Goal: Task Accomplishment & Management: Use online tool/utility

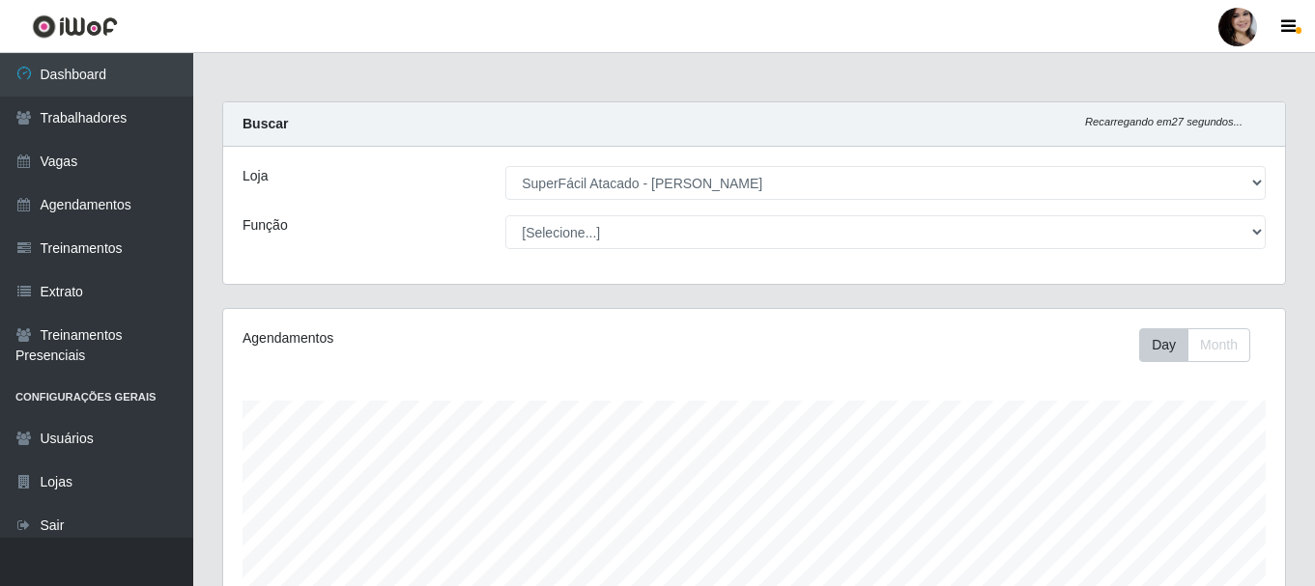
select select "399"
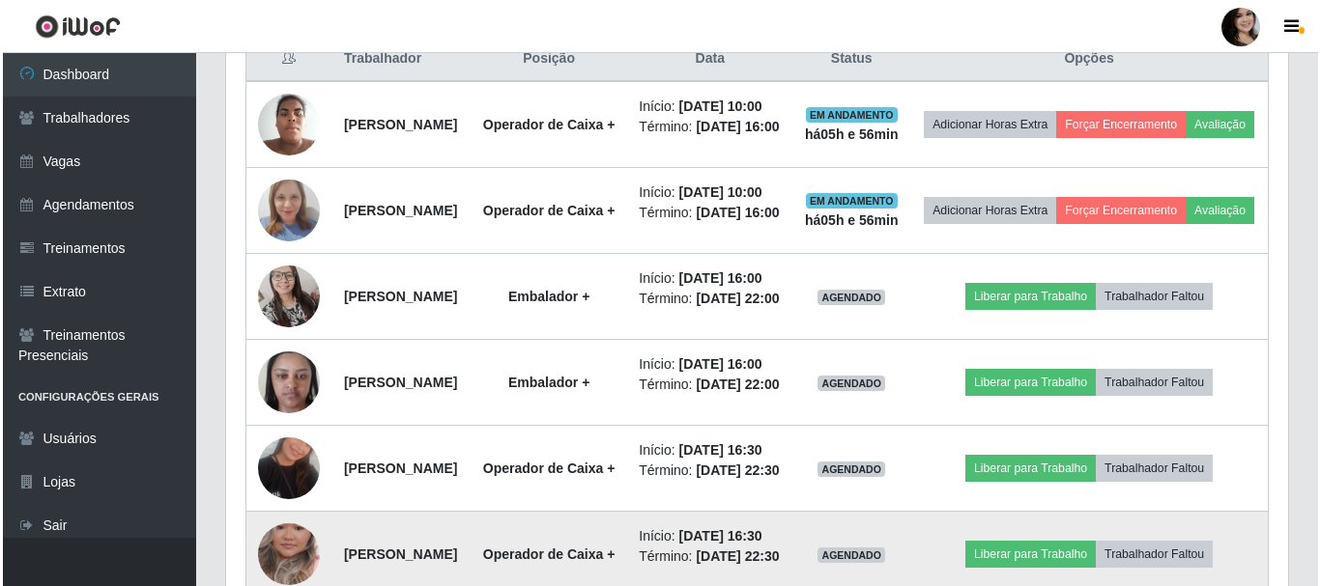
scroll to position [739, 0]
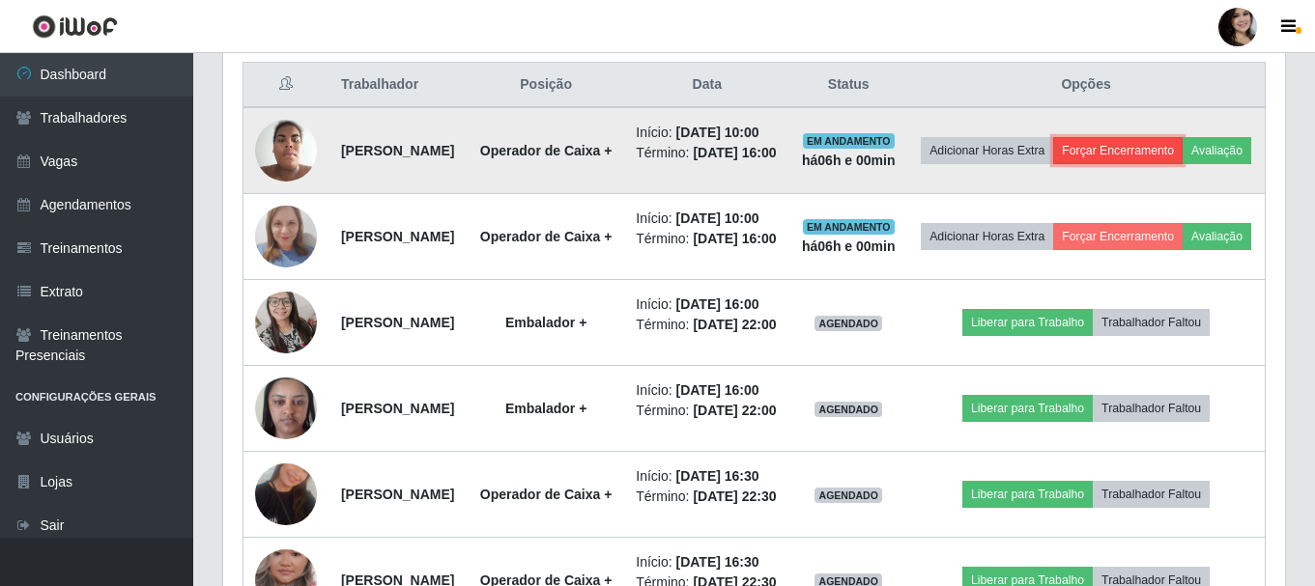
click at [1158, 157] on button "Forçar Encerramento" at bounding box center [1117, 150] width 129 height 27
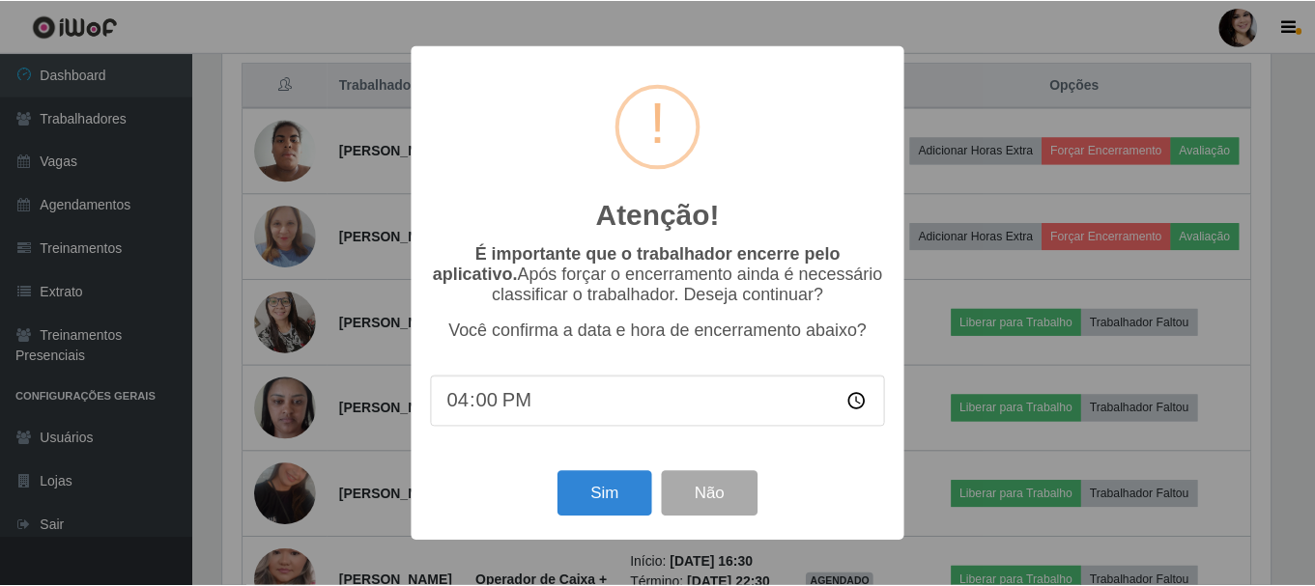
scroll to position [401, 1052]
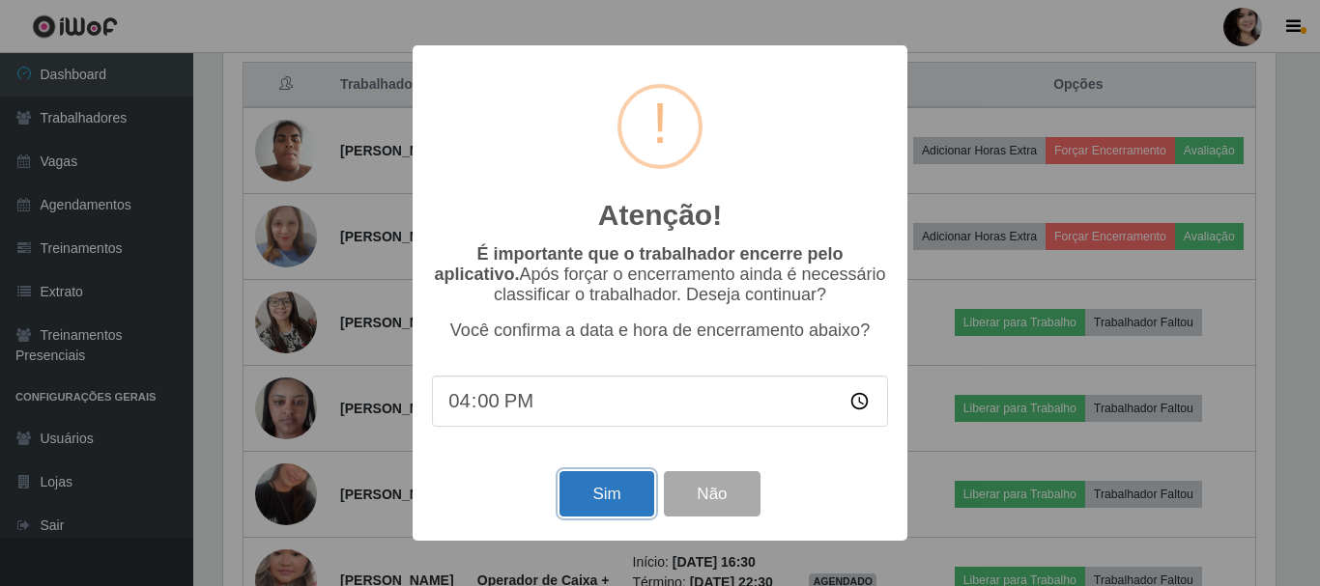
click at [610, 501] on button "Sim" at bounding box center [606, 493] width 94 height 45
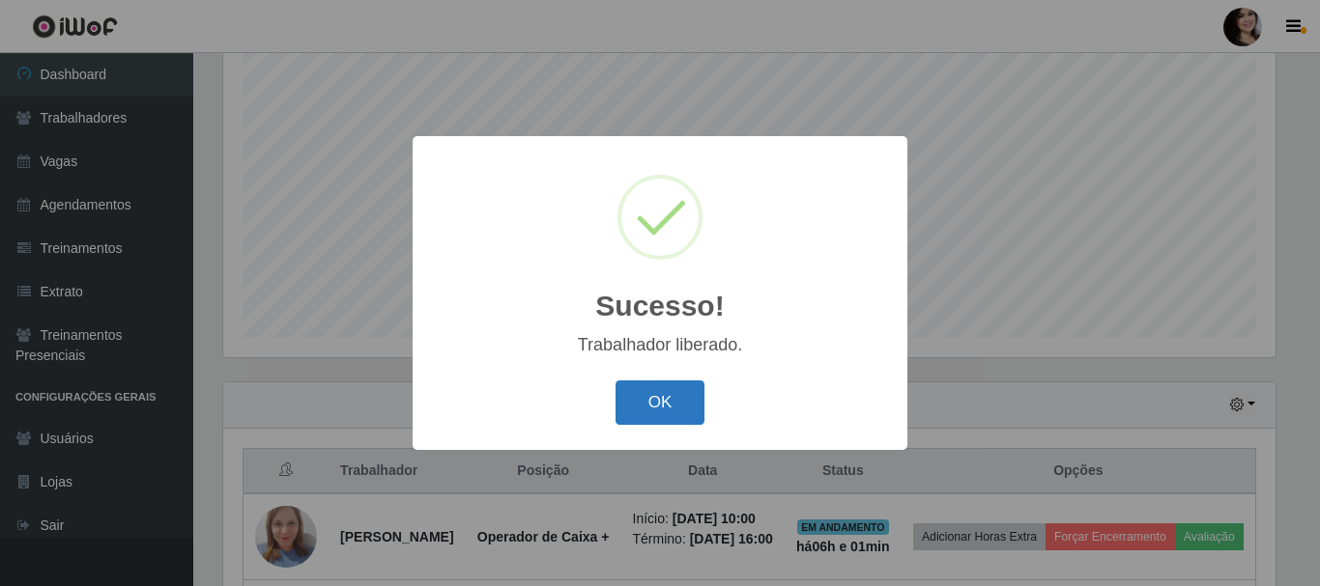
click at [652, 393] on button "OK" at bounding box center [660, 403] width 90 height 45
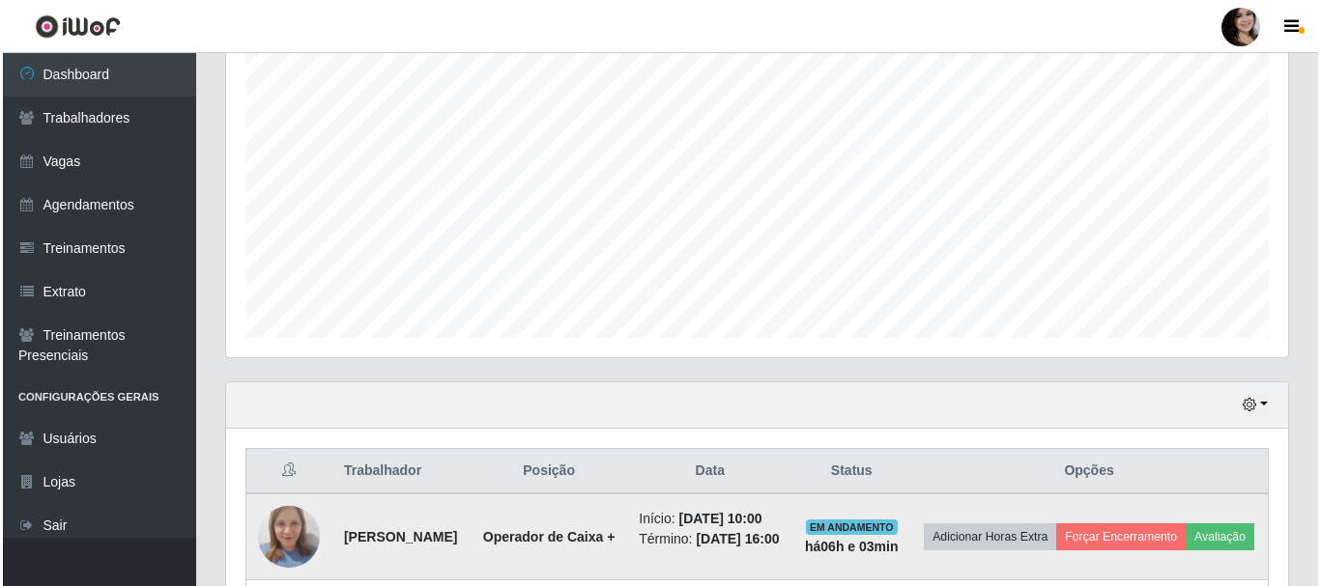
scroll to position [449, 0]
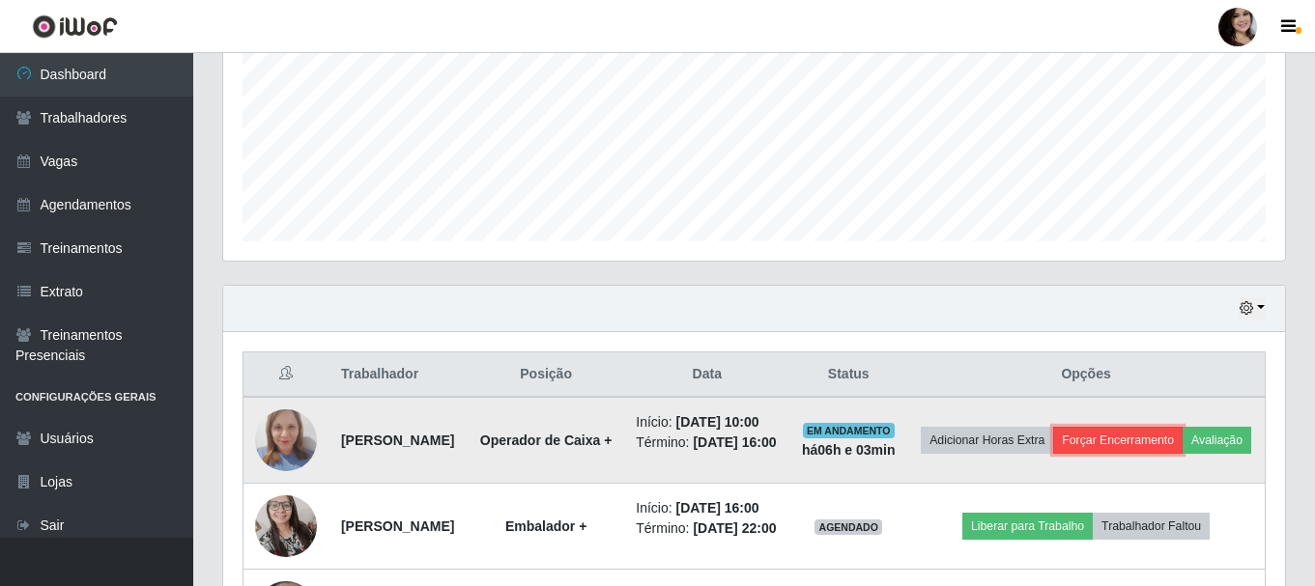
click at [1183, 448] on button "Forçar Encerramento" at bounding box center [1117, 440] width 129 height 27
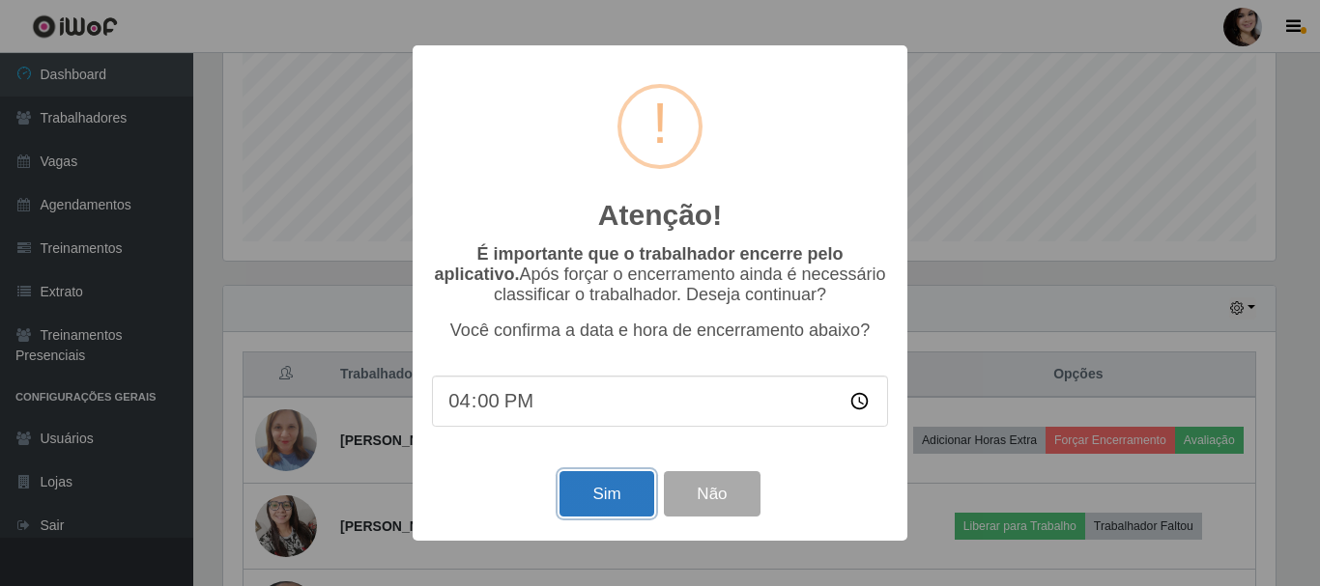
click at [588, 486] on button "Sim" at bounding box center [606, 493] width 94 height 45
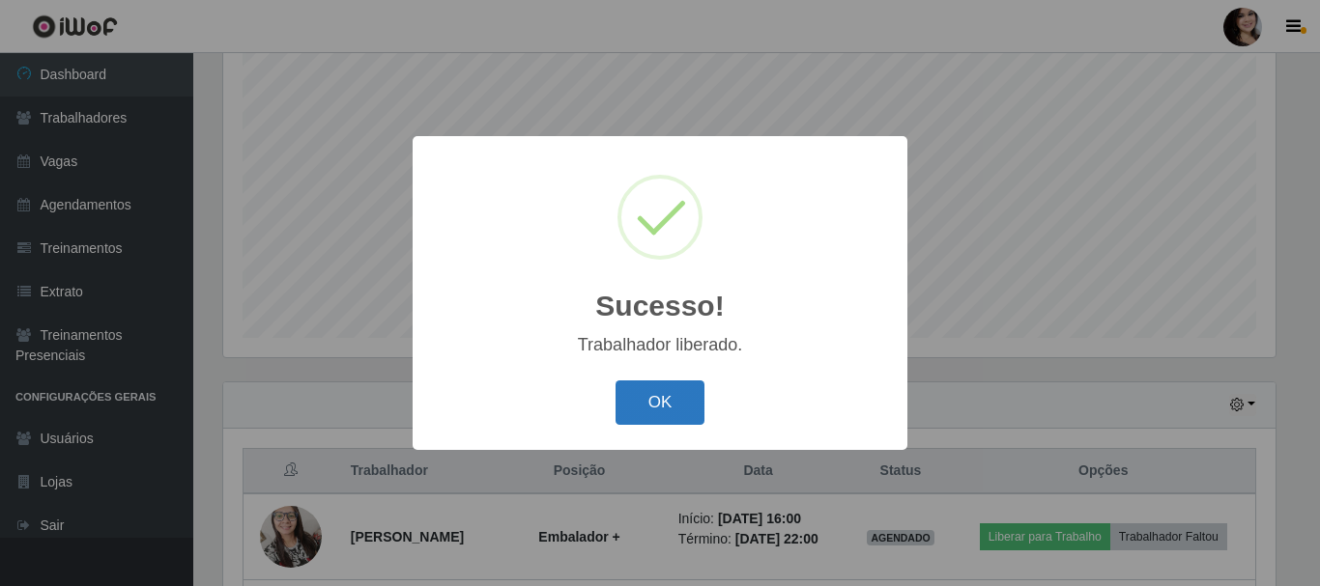
click at [648, 382] on button "OK" at bounding box center [660, 403] width 90 height 45
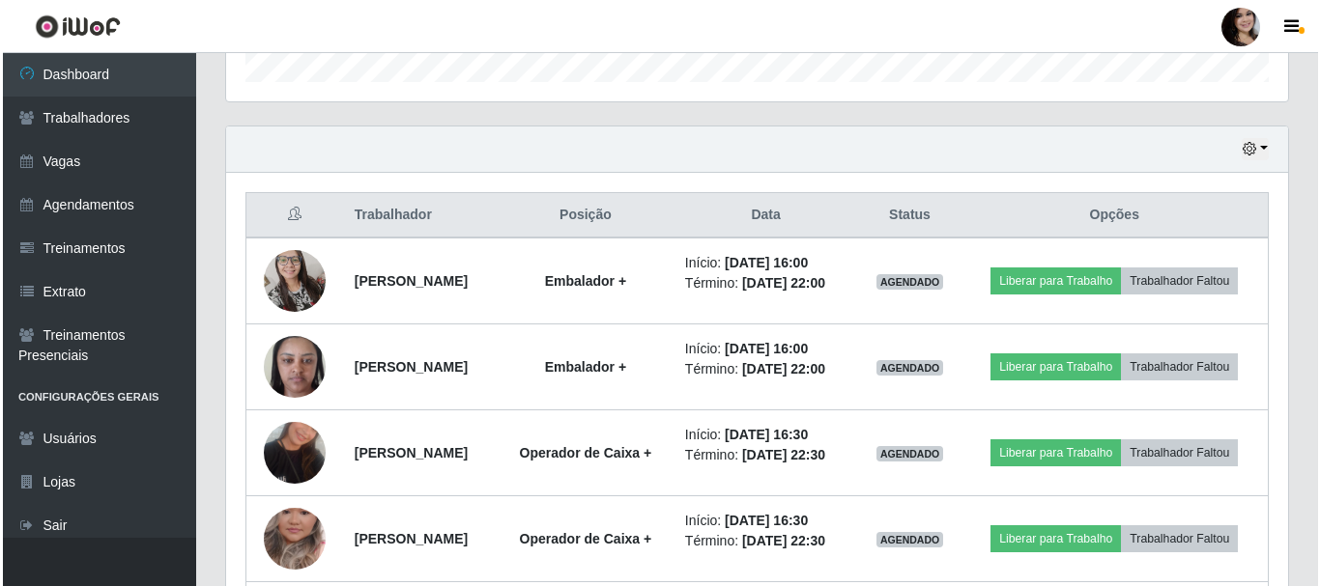
scroll to position [642, 0]
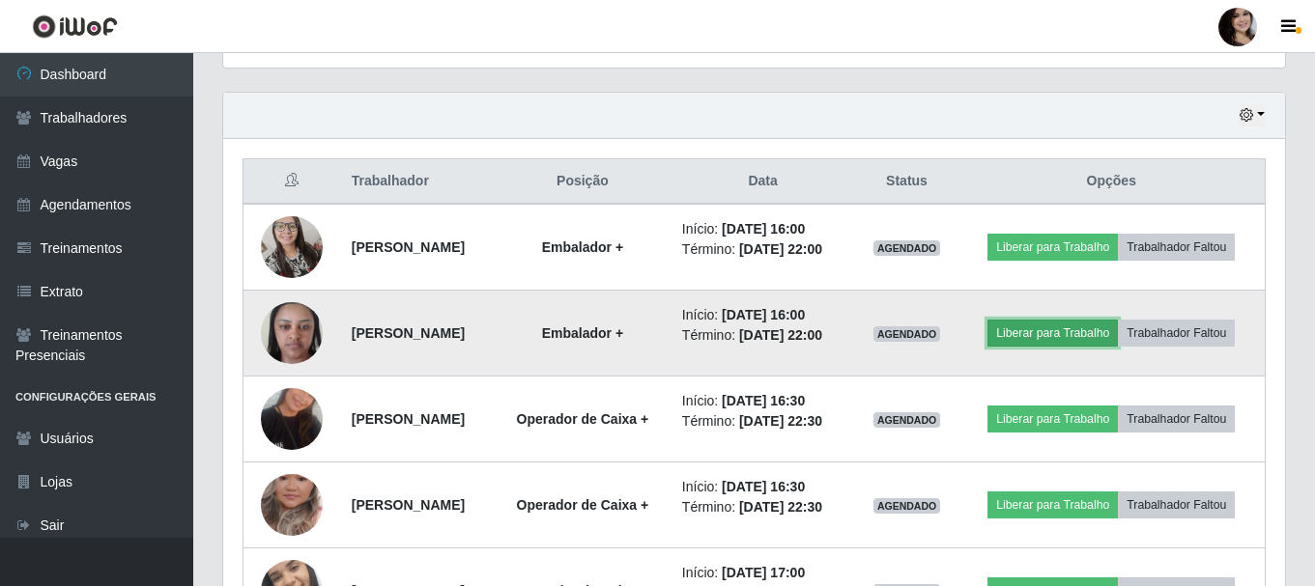
click at [1068, 330] on button "Liberar para Trabalho" at bounding box center [1052, 333] width 130 height 27
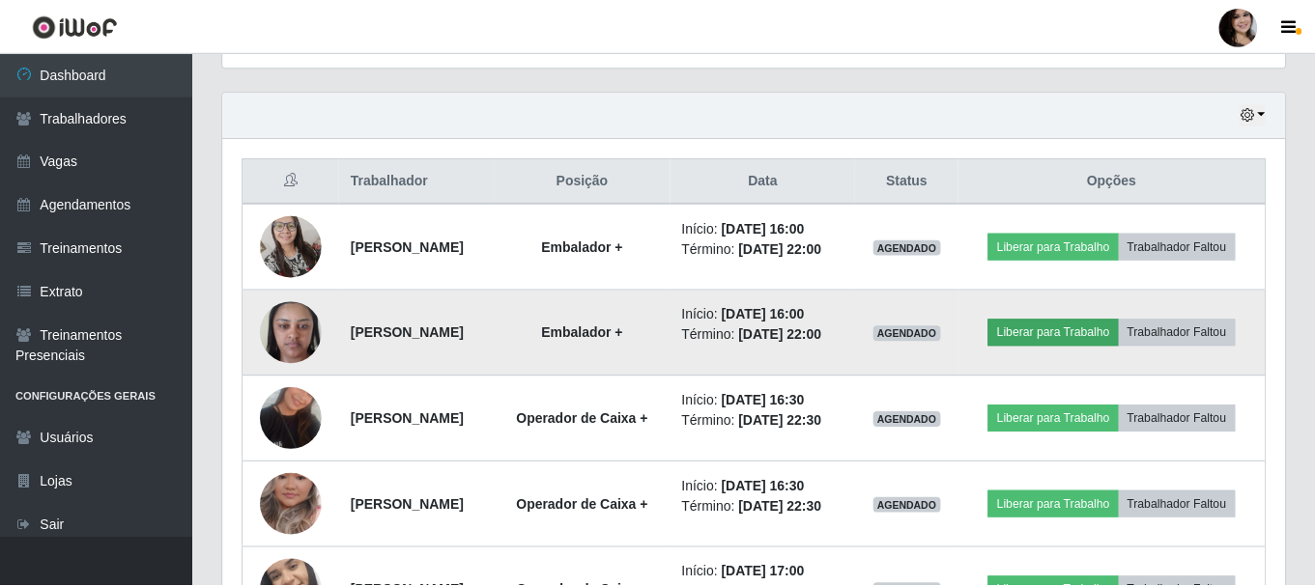
scroll to position [401, 1052]
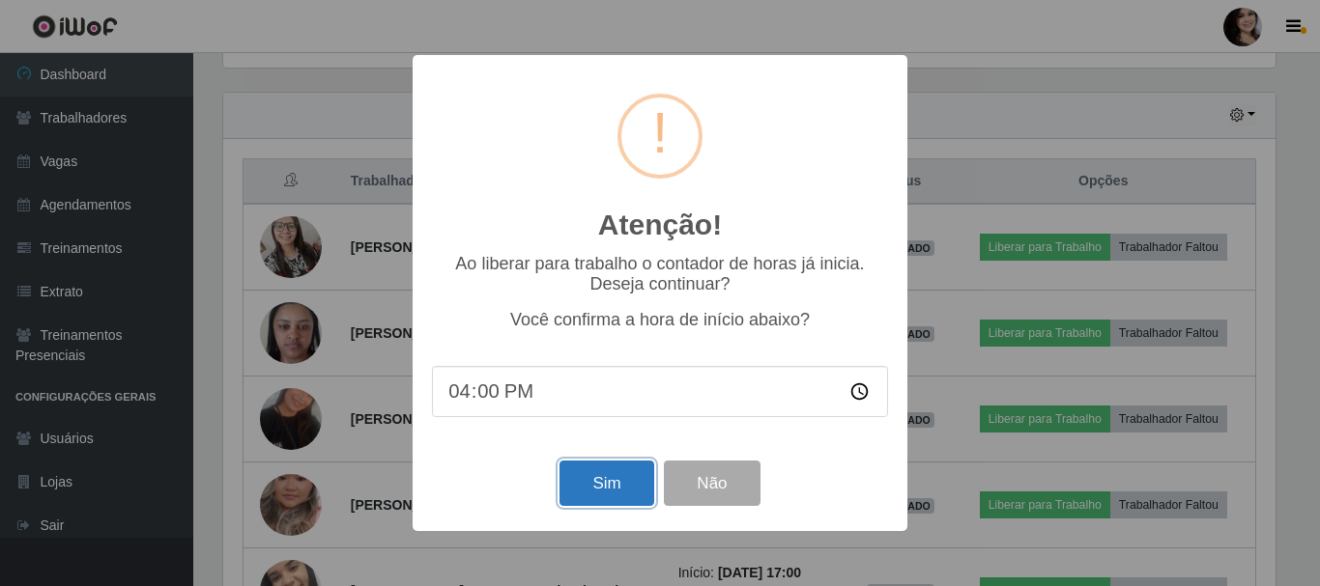
click at [630, 481] on button "Sim" at bounding box center [606, 483] width 94 height 45
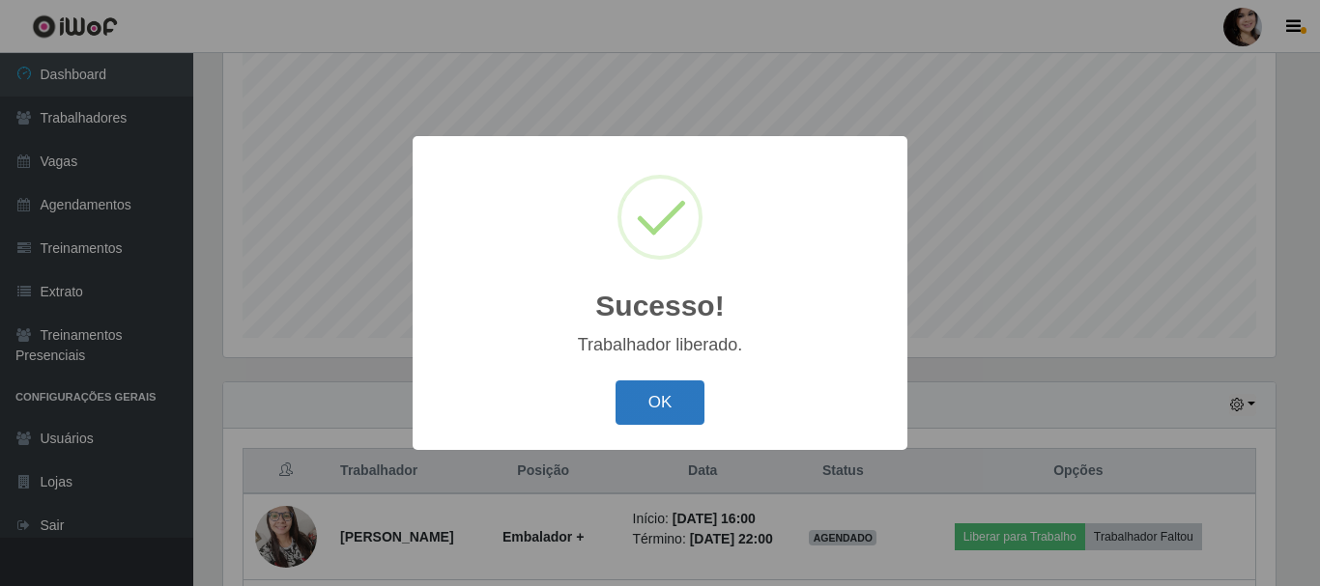
click at [658, 415] on button "OK" at bounding box center [660, 403] width 90 height 45
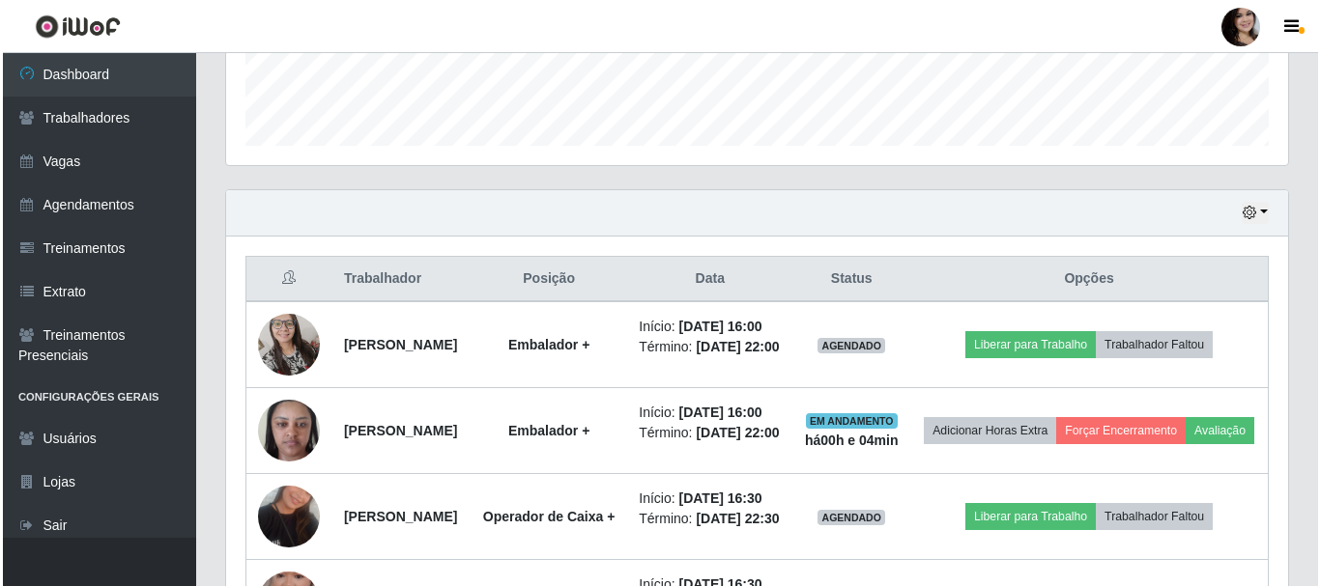
scroll to position [546, 0]
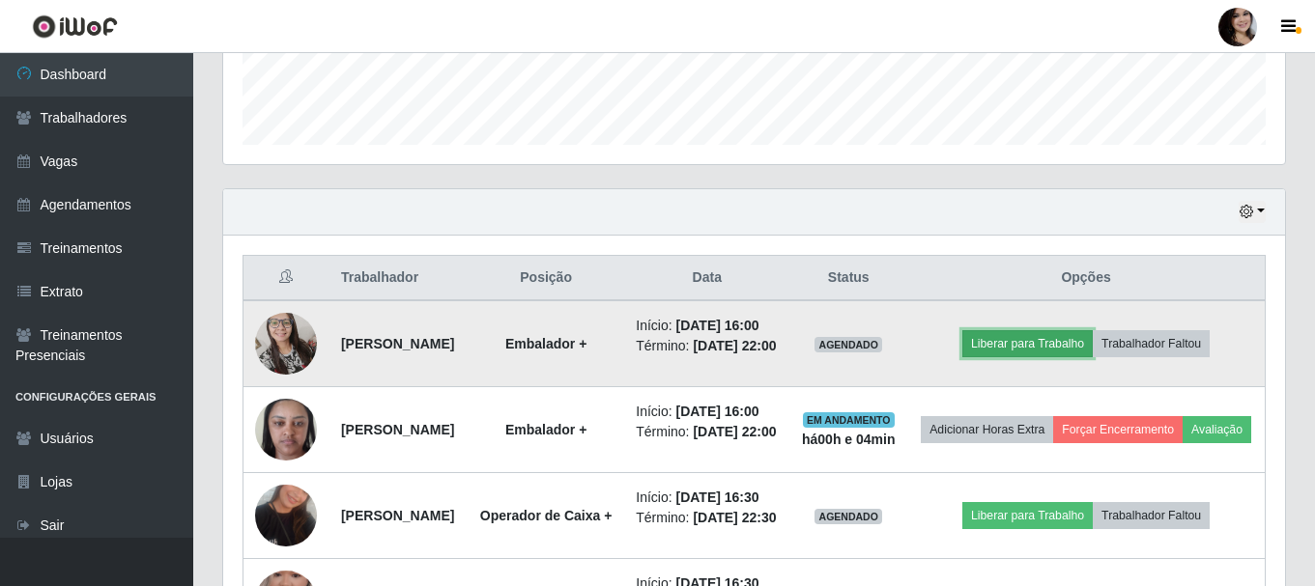
click at [1061, 357] on button "Liberar para Trabalho" at bounding box center [1027, 343] width 130 height 27
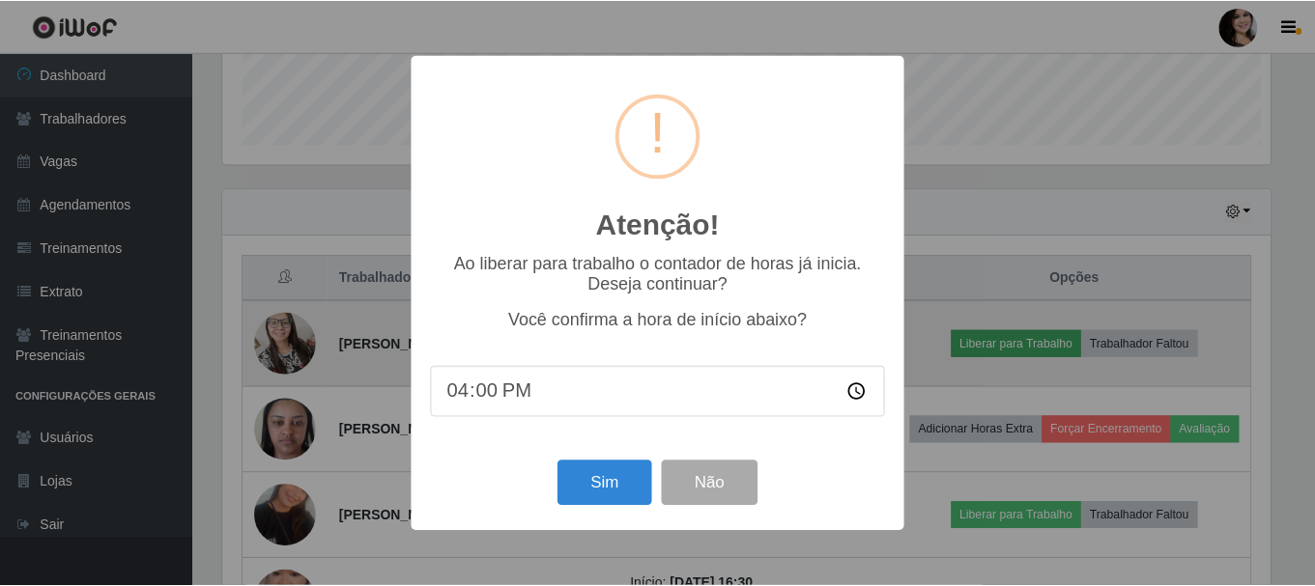
scroll to position [401, 1052]
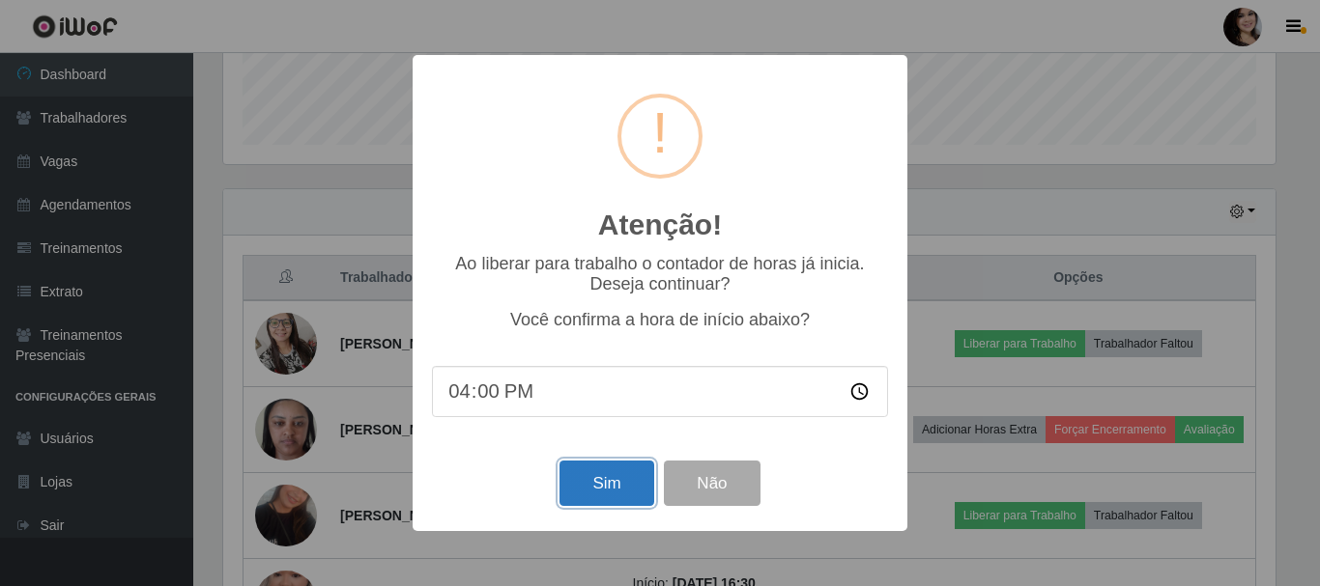
click at [611, 489] on button "Sim" at bounding box center [606, 483] width 94 height 45
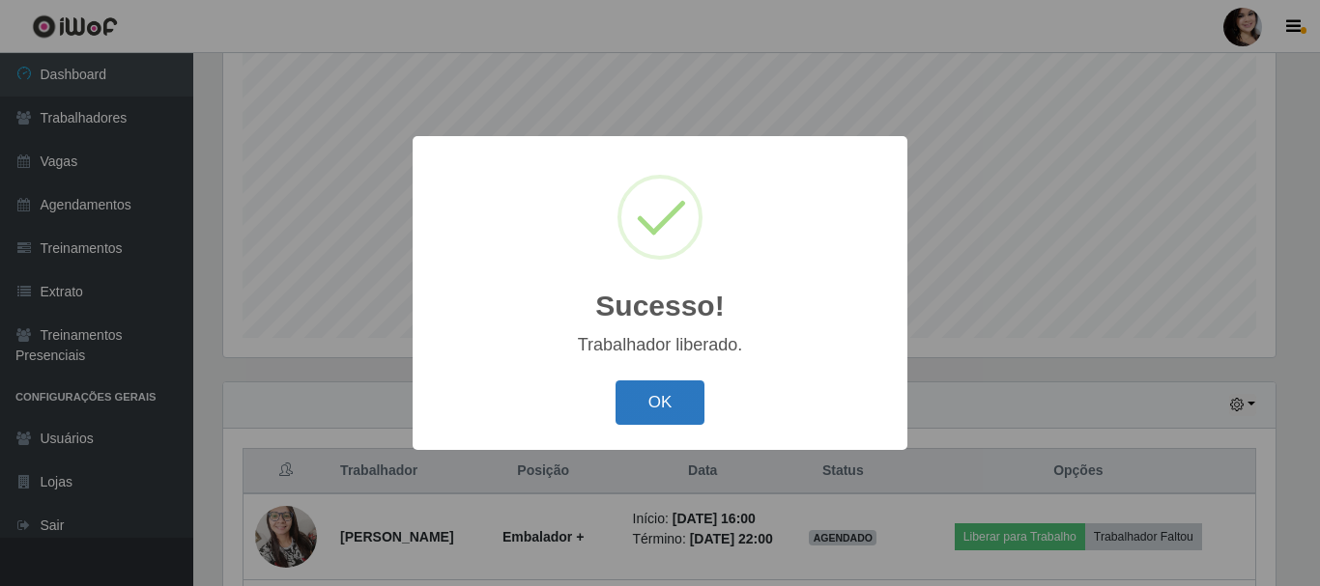
click at [658, 413] on button "OK" at bounding box center [660, 403] width 90 height 45
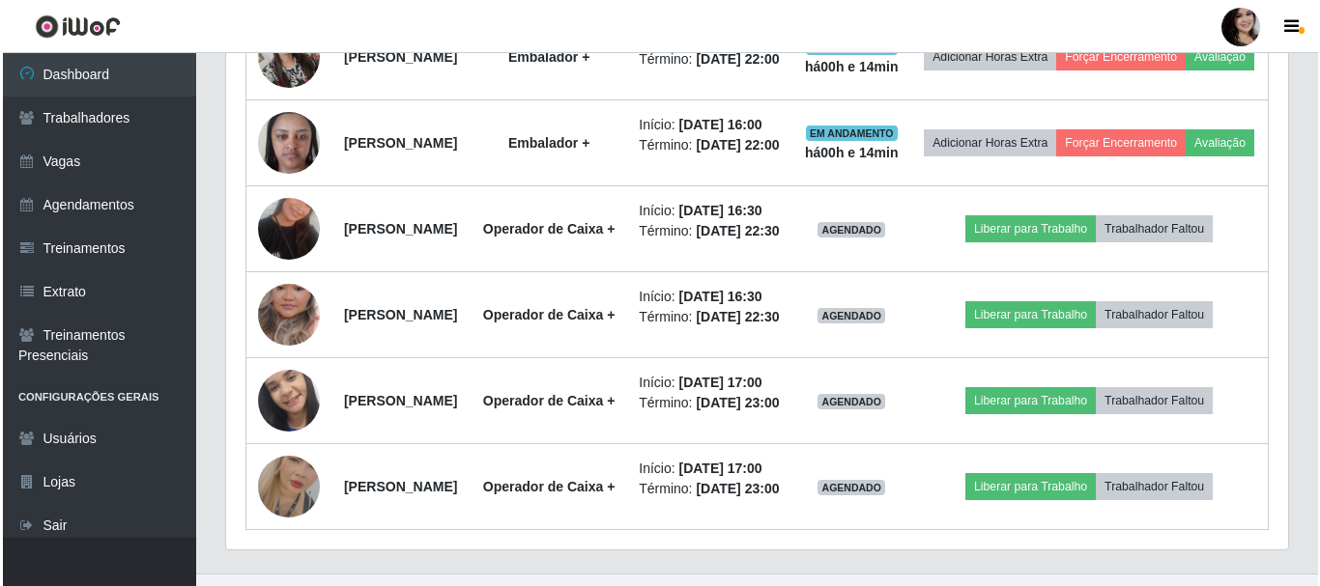
scroll to position [836, 0]
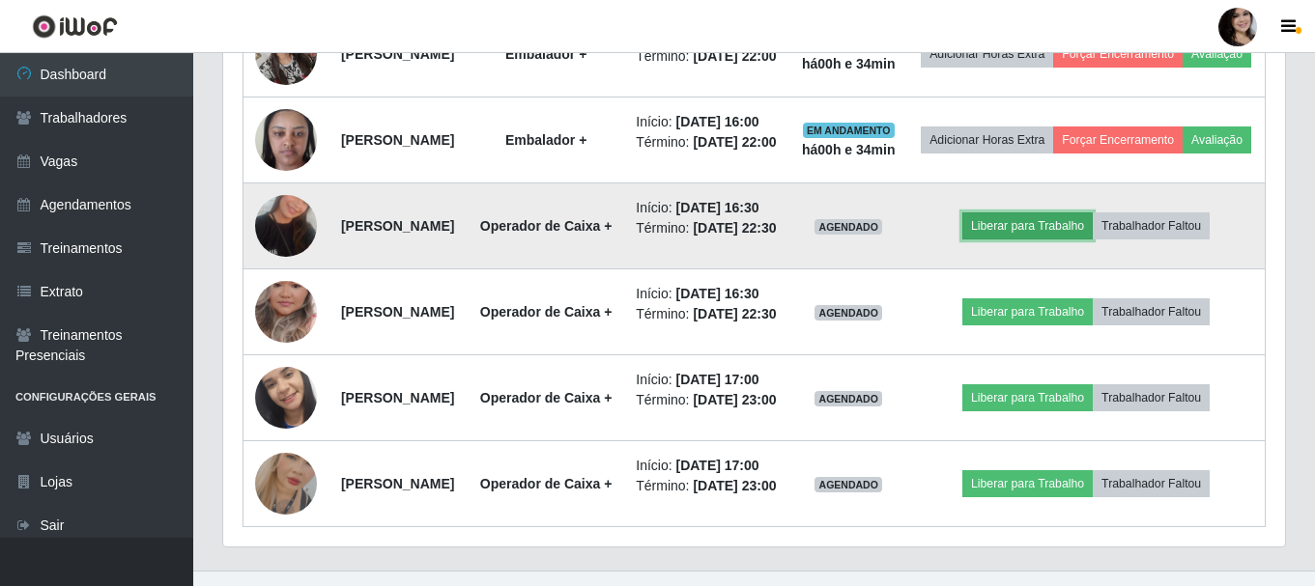
click at [1044, 240] on button "Liberar para Trabalho" at bounding box center [1027, 226] width 130 height 27
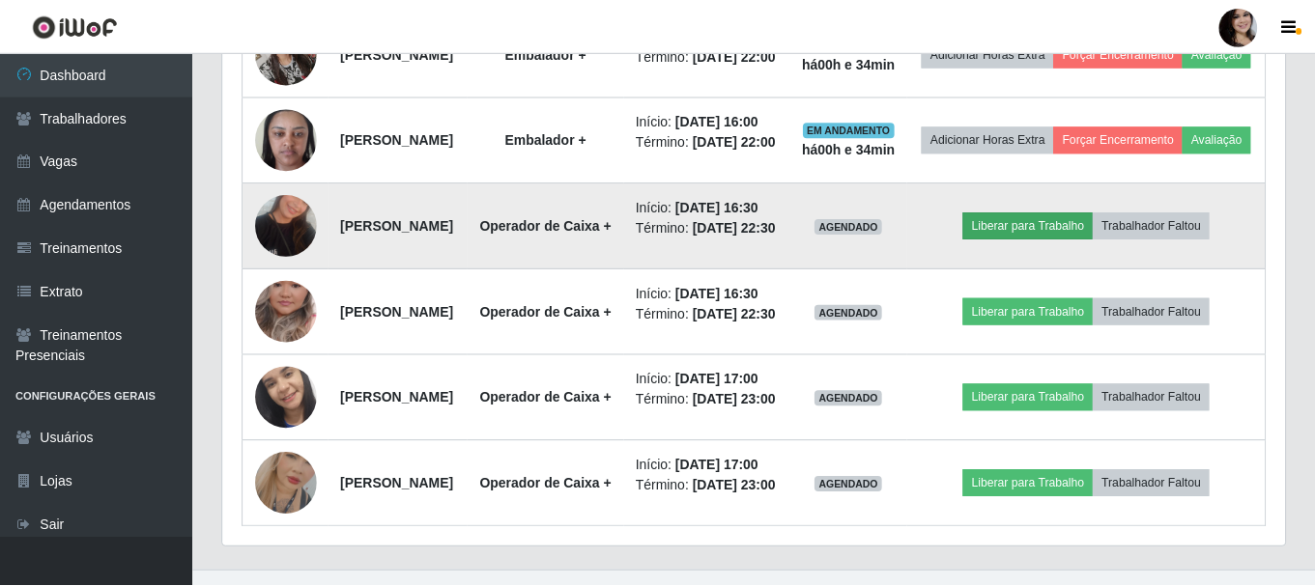
scroll to position [401, 1052]
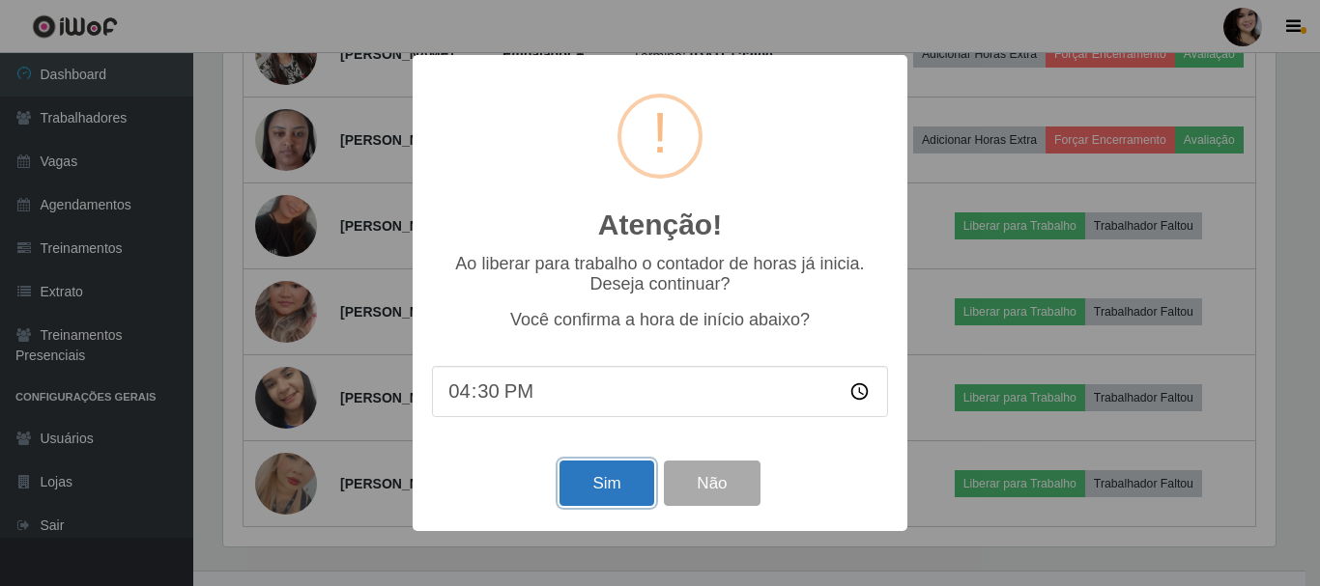
click at [645, 477] on button "Sim" at bounding box center [606, 483] width 94 height 45
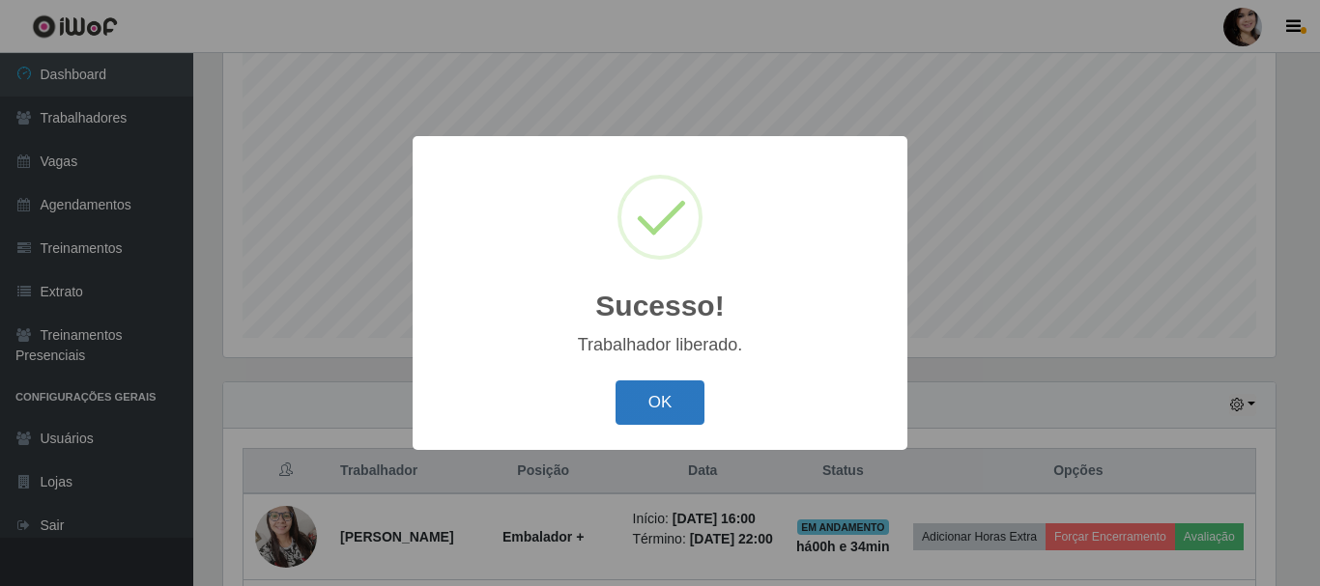
click at [639, 400] on button "OK" at bounding box center [660, 403] width 90 height 45
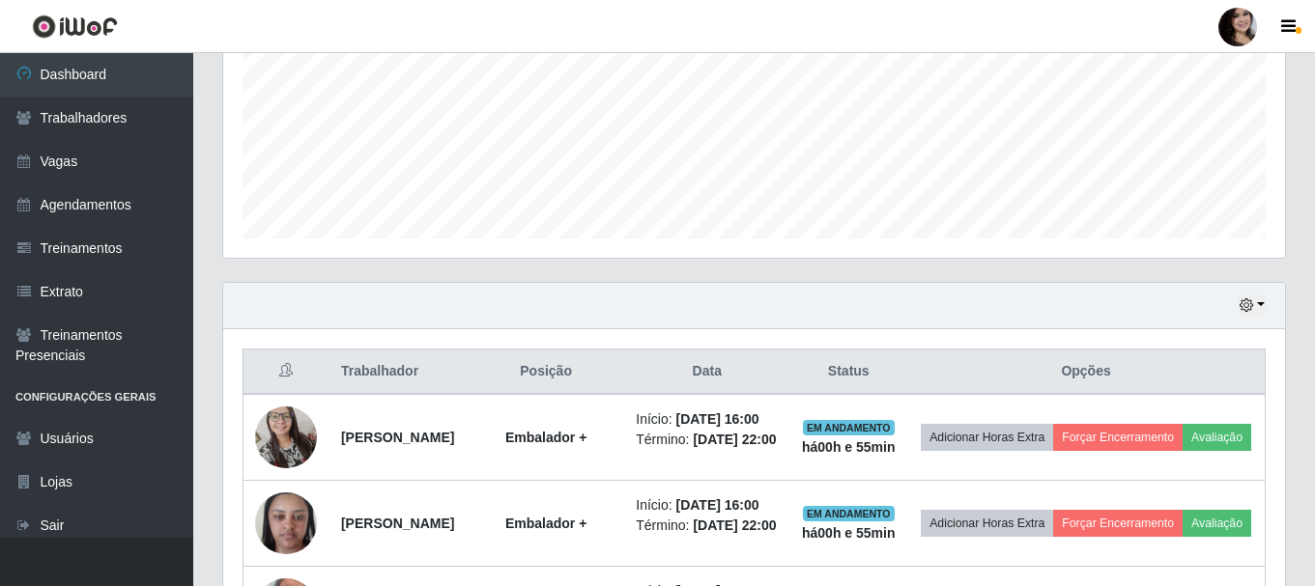
scroll to position [1029, 0]
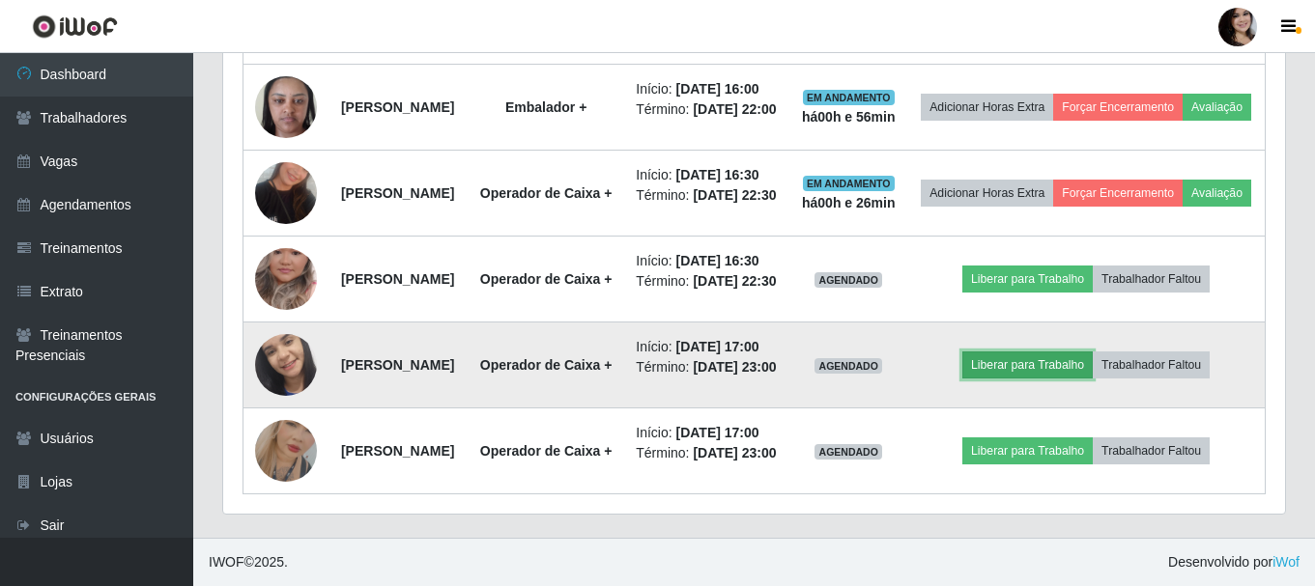
click at [1041, 359] on button "Liberar para Trabalho" at bounding box center [1027, 365] width 130 height 27
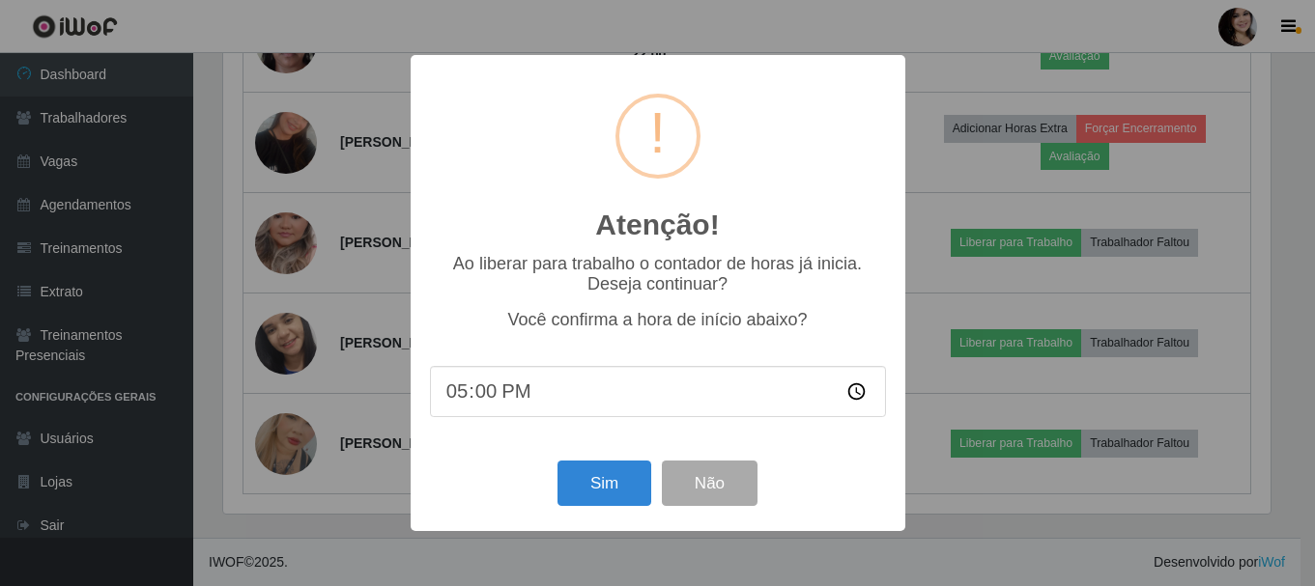
scroll to position [401, 1052]
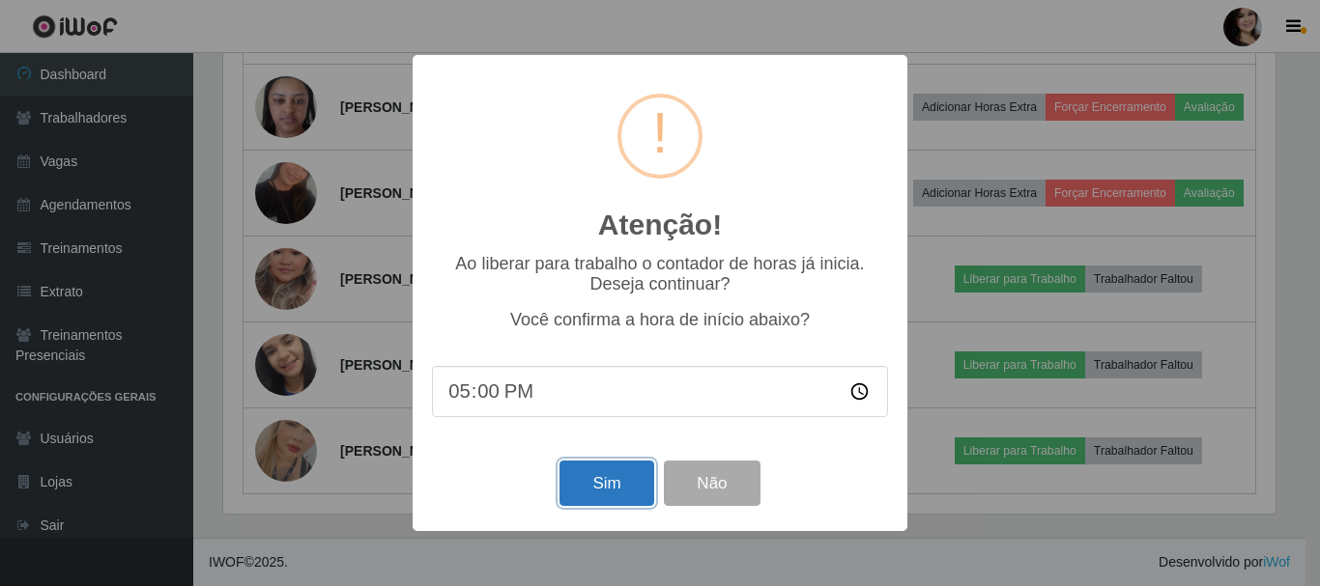
click at [601, 481] on button "Sim" at bounding box center [606, 483] width 94 height 45
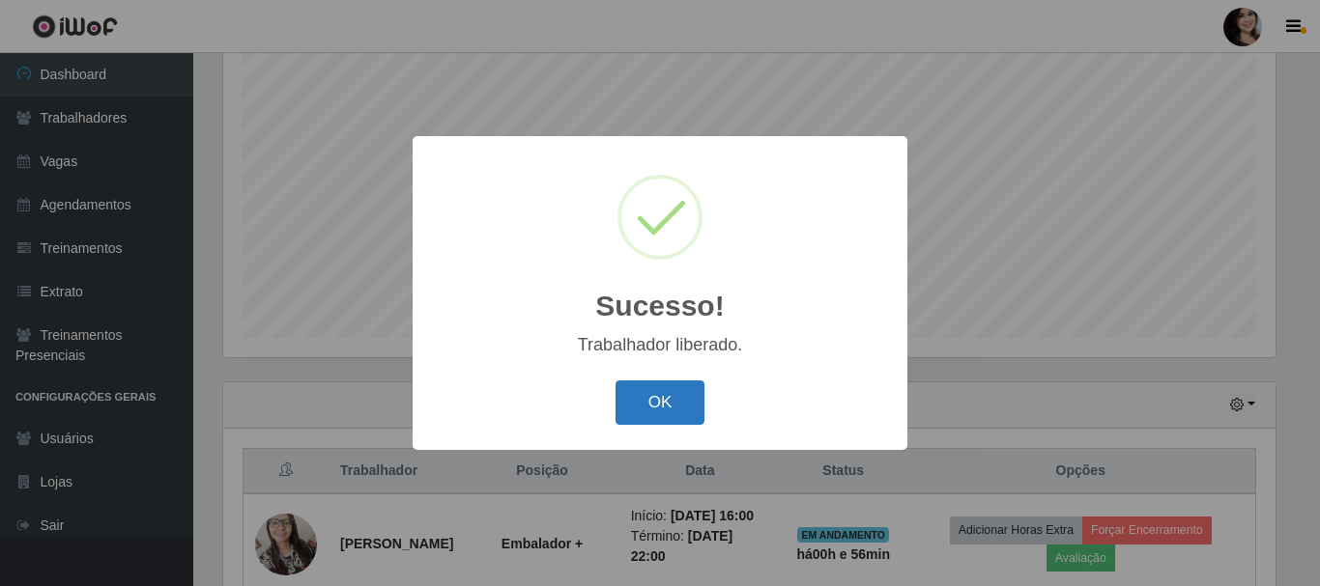
click at [662, 413] on button "OK" at bounding box center [660, 403] width 90 height 45
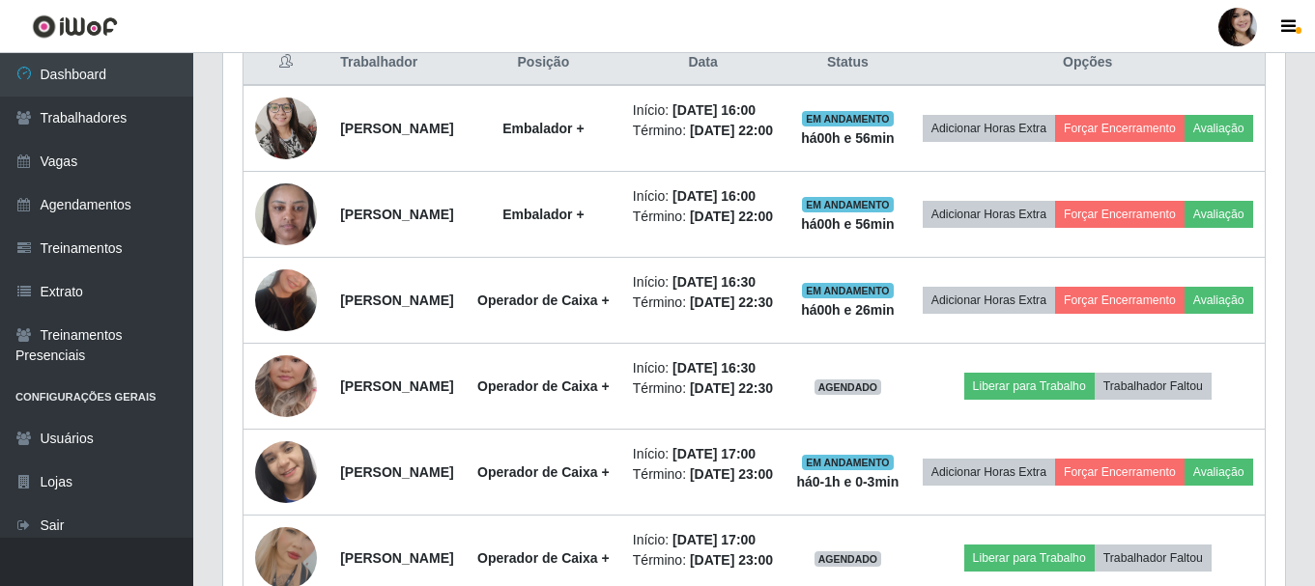
scroll to position [932, 0]
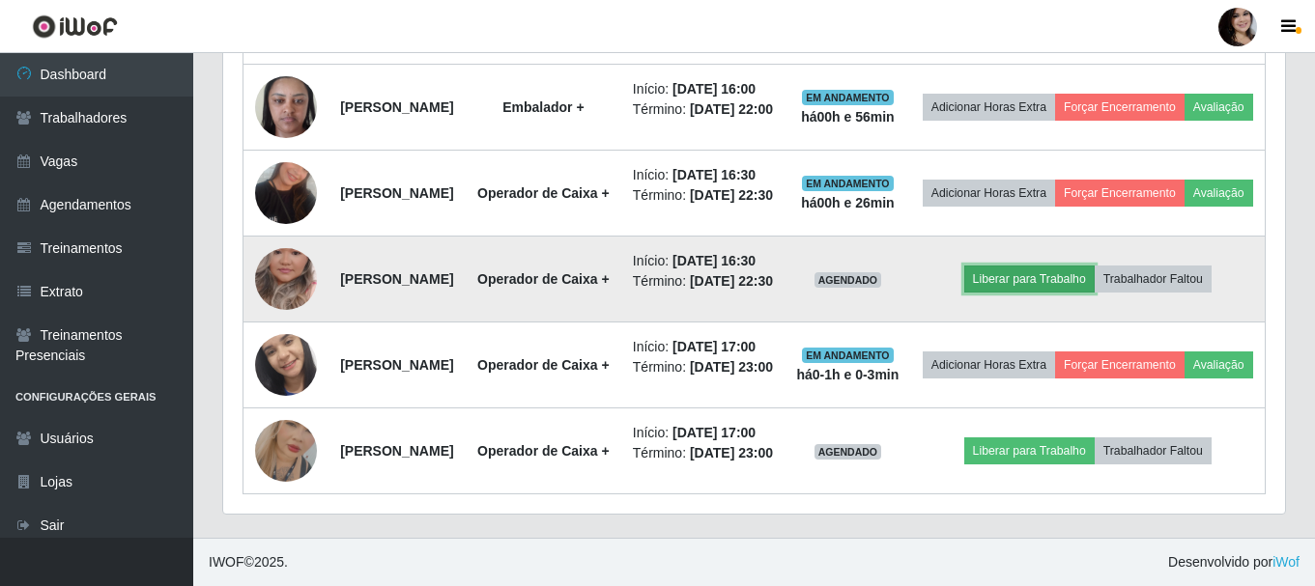
click at [1070, 293] on button "Liberar para Trabalho" at bounding box center [1029, 279] width 130 height 27
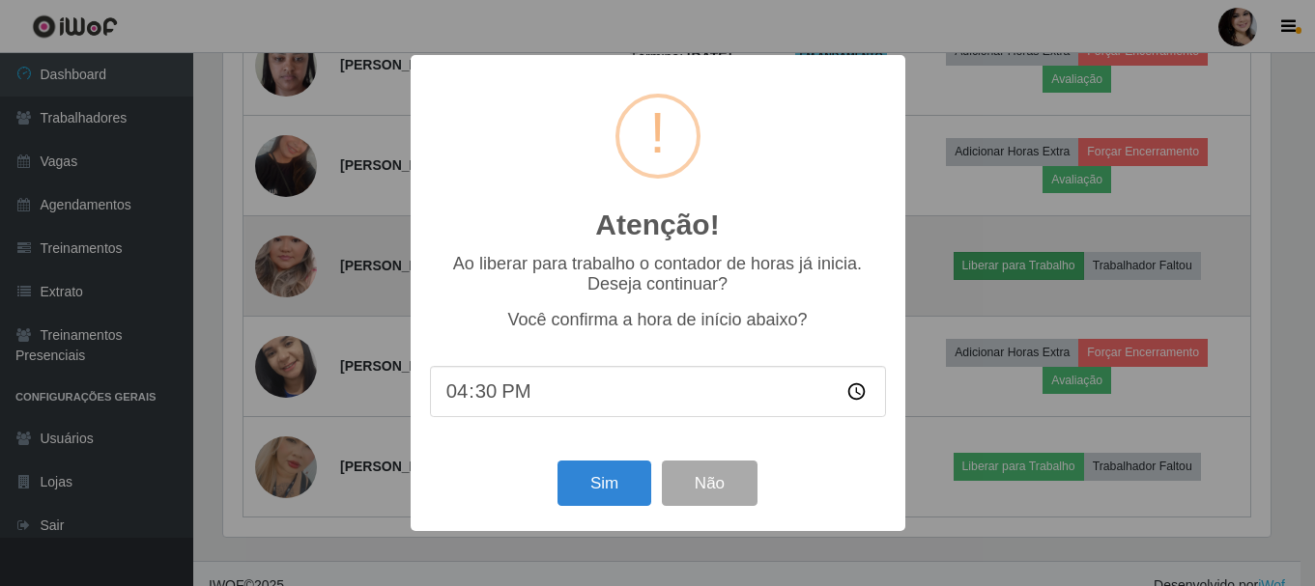
scroll to position [401, 1052]
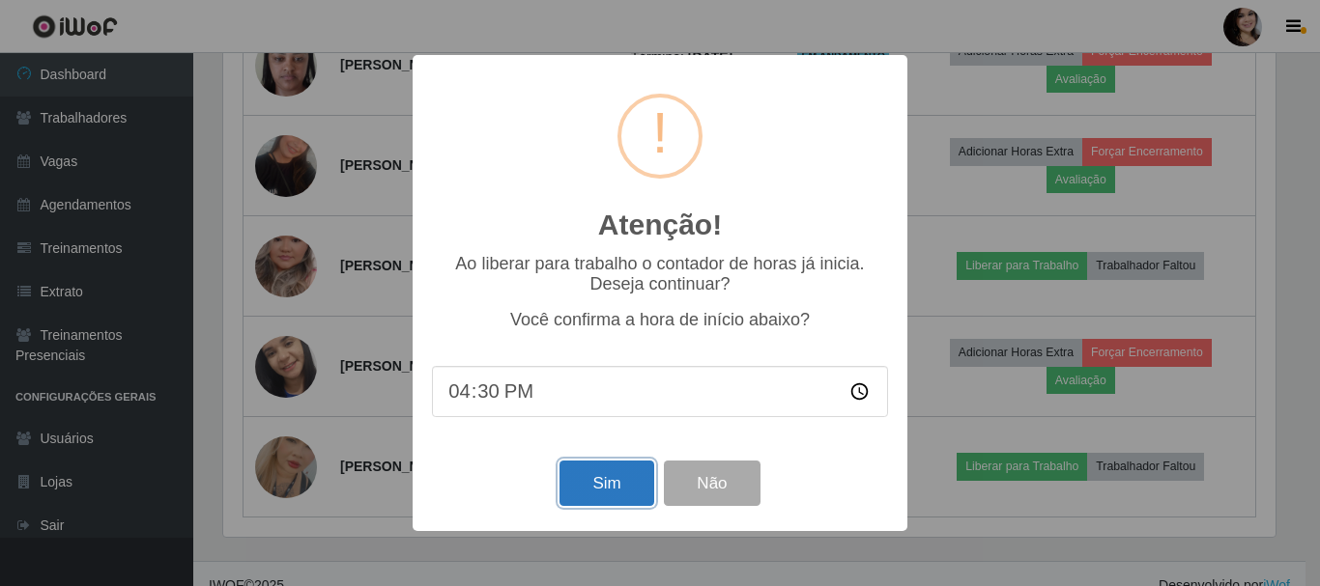
click at [598, 480] on button "Sim" at bounding box center [606, 483] width 94 height 45
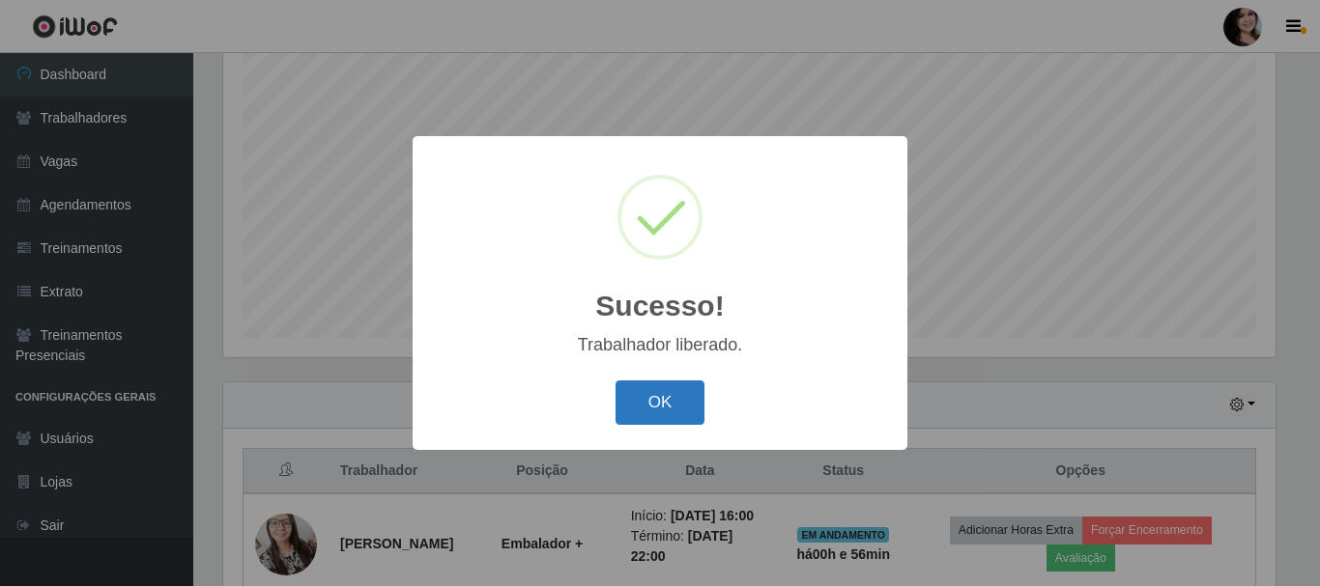
click at [661, 396] on button "OK" at bounding box center [660, 403] width 90 height 45
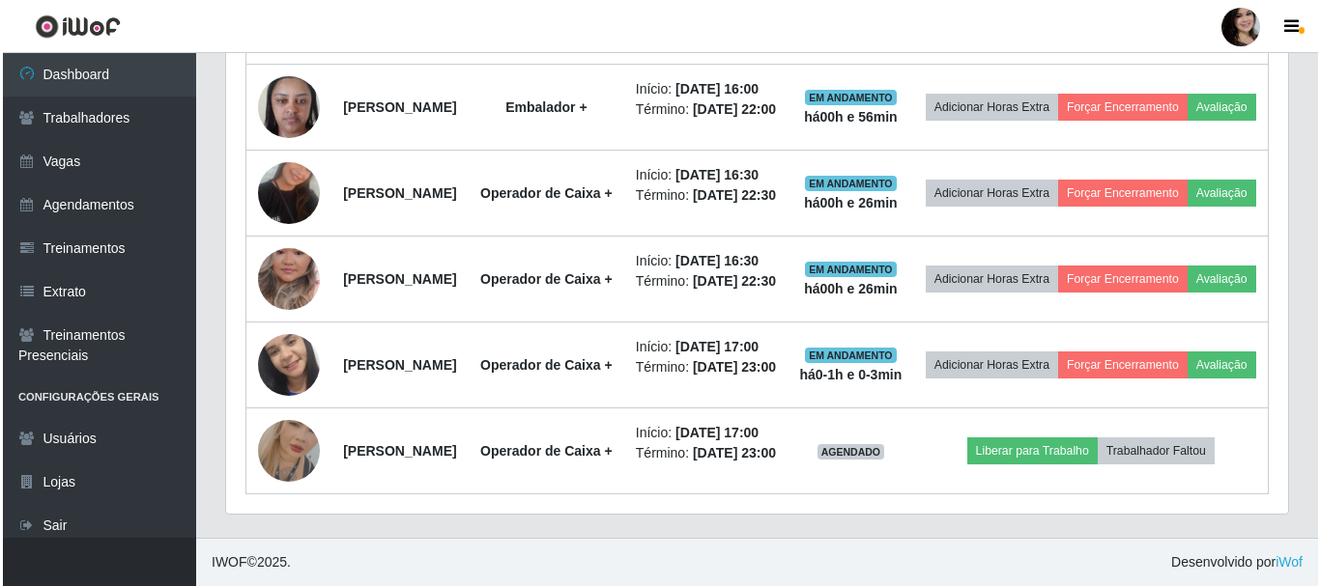
scroll to position [1077, 0]
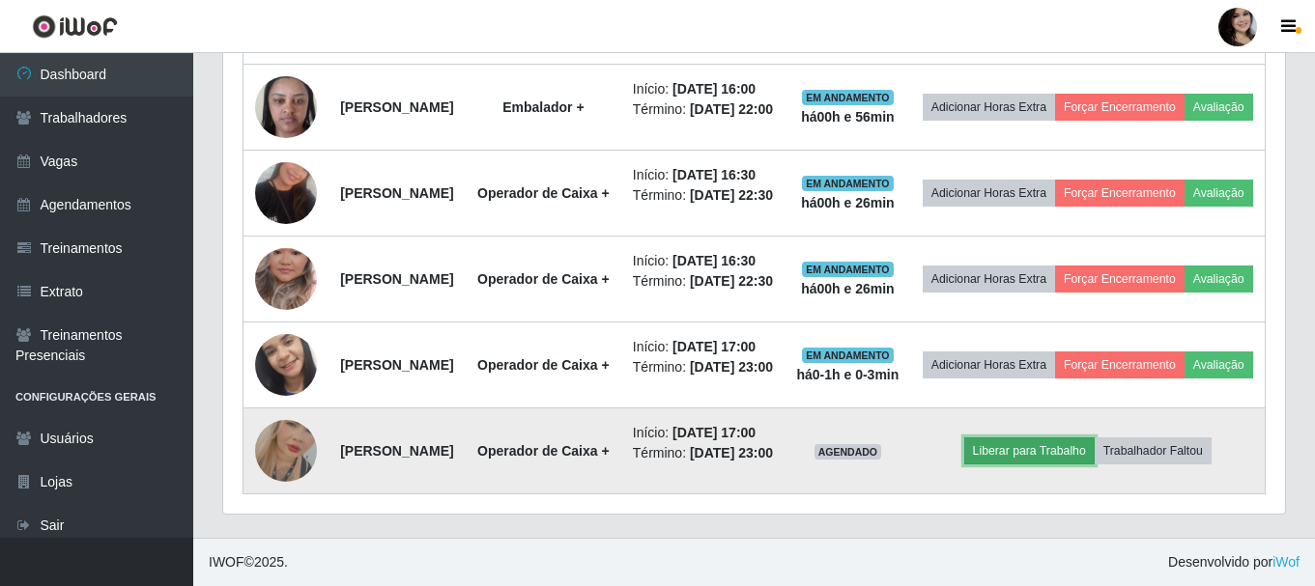
click at [1041, 438] on button "Liberar para Trabalho" at bounding box center [1029, 451] width 130 height 27
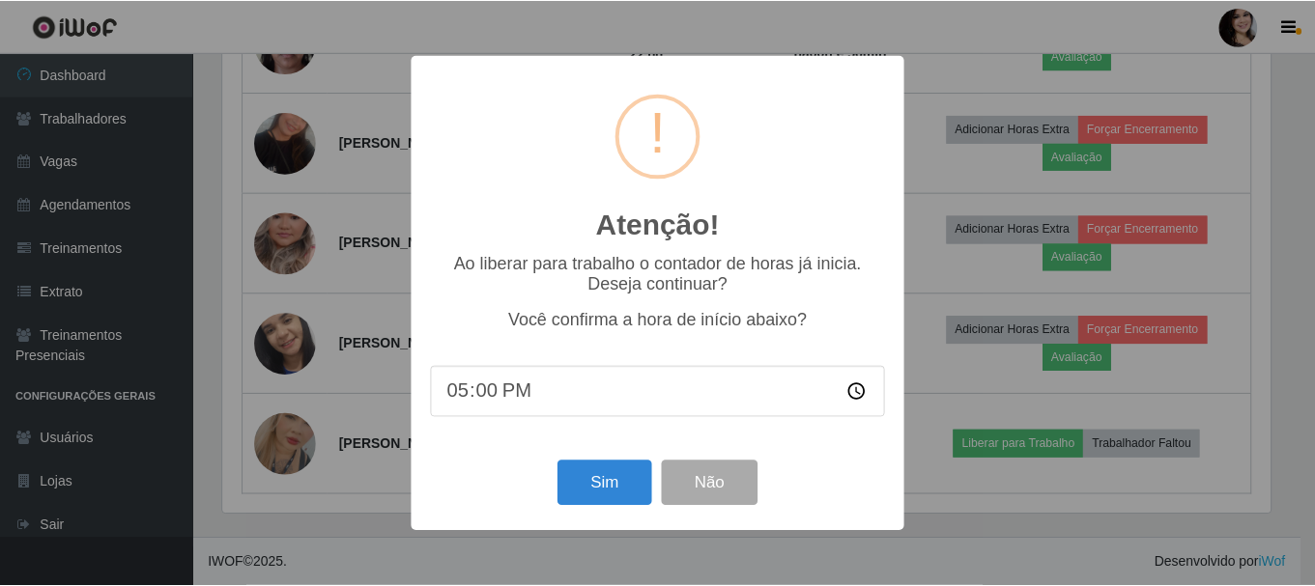
scroll to position [401, 1052]
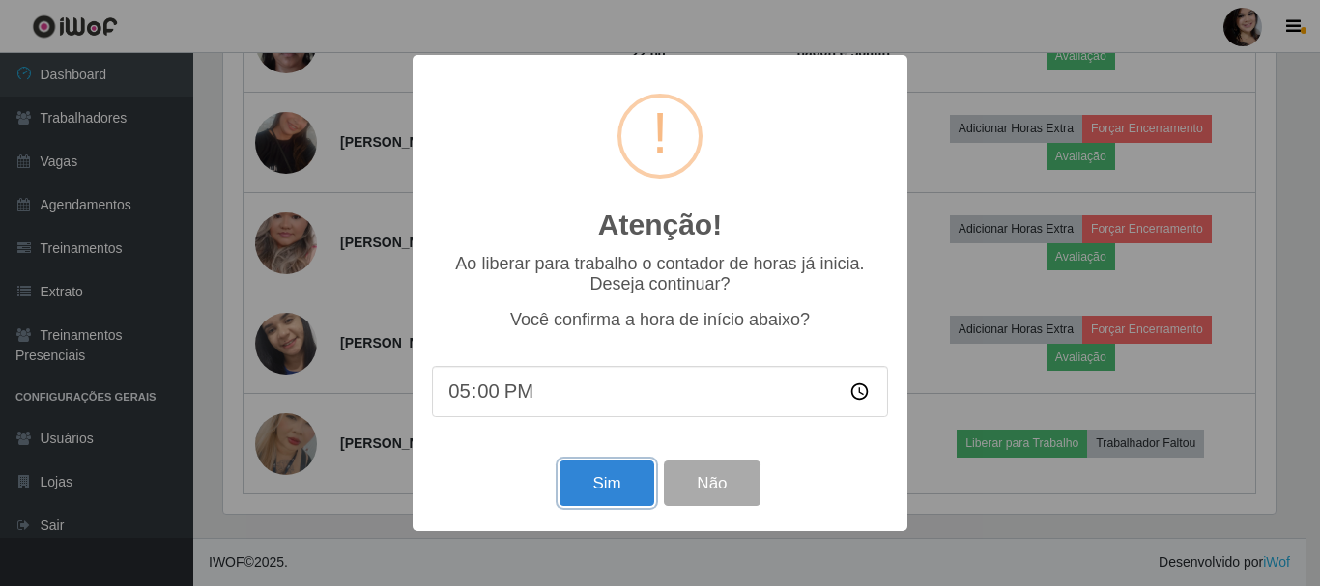
drag, startPoint x: 616, startPoint y: 480, endPoint x: 631, endPoint y: 448, distance: 35.0
click at [615, 479] on button "Sim" at bounding box center [606, 483] width 94 height 45
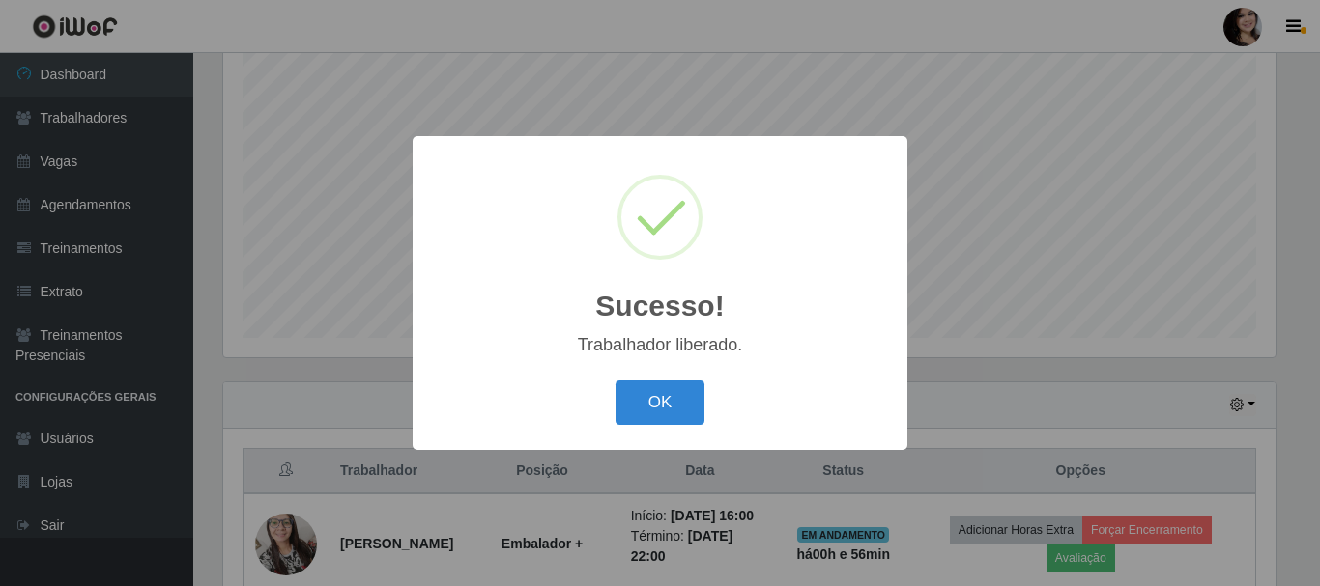
drag, startPoint x: 680, startPoint y: 398, endPoint x: 972, endPoint y: 363, distance: 293.8
click at [680, 399] on button "OK" at bounding box center [660, 403] width 90 height 45
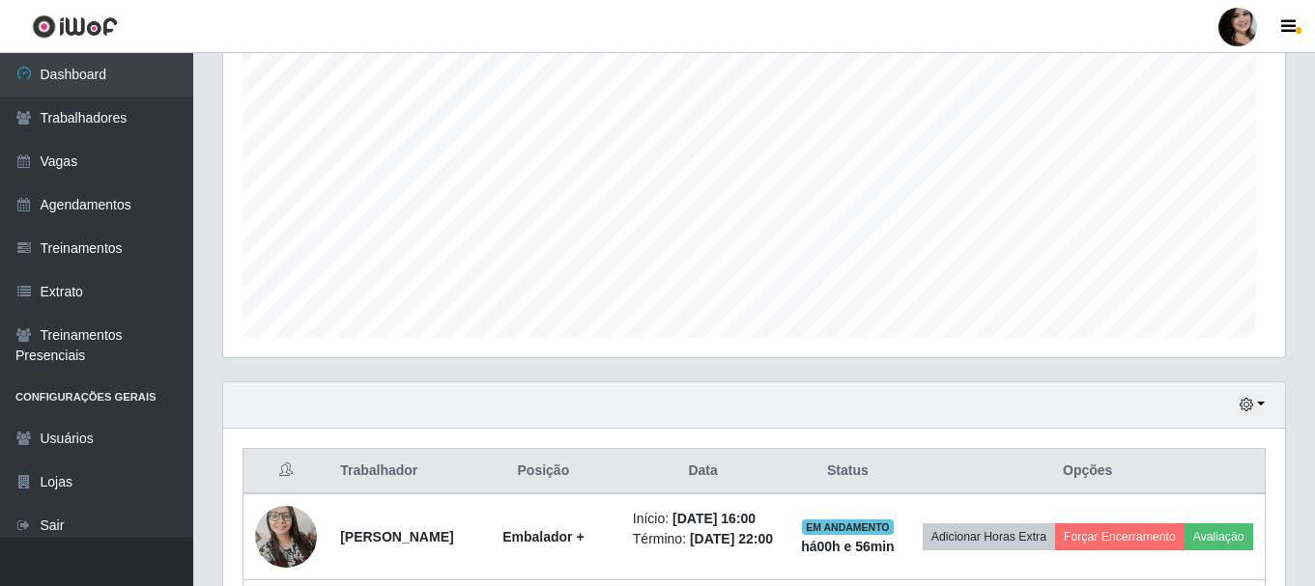
scroll to position [0, 0]
